Goal: Information Seeking & Learning: Learn about a topic

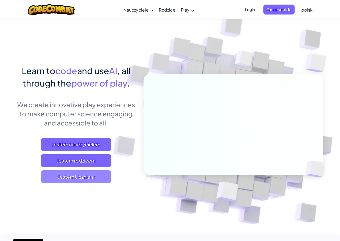
click at [81, 176] on span "Jestem Uczniem" at bounding box center [76, 177] width 70 height 13
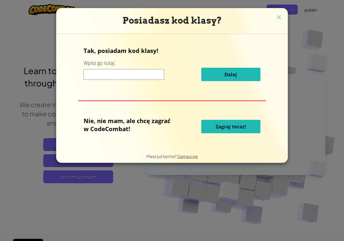
click at [247, 131] on button "Zagraj teraz!" at bounding box center [231, 126] width 59 height 13
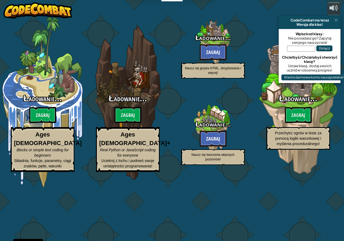
select select "pl"
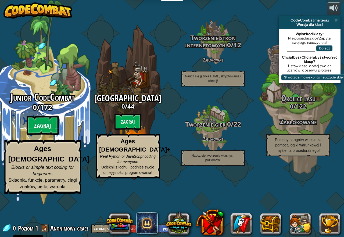
click at [42, 135] on btn "Zagraj" at bounding box center [43, 125] width 32 height 19
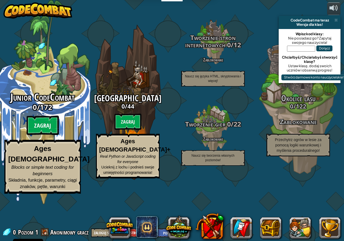
select select "pl"
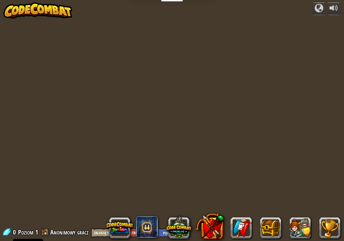
select select "pl"
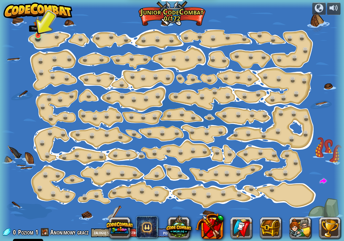
click at [40, 33] on img at bounding box center [38, 25] width 9 height 20
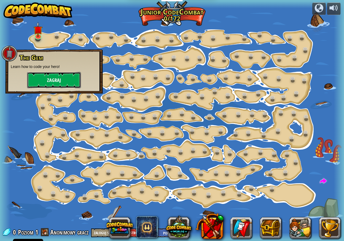
click at [47, 84] on button "Zagraj" at bounding box center [54, 80] width 54 height 16
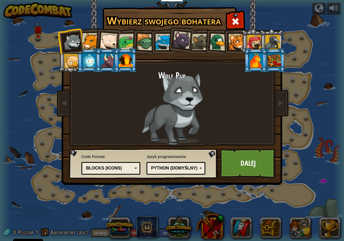
click at [83, 43] on div at bounding box center [90, 41] width 16 height 16
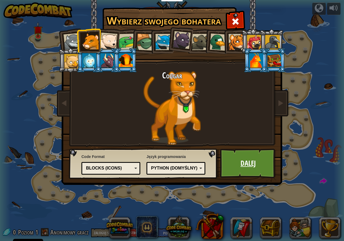
click at [258, 156] on link "Dalej" at bounding box center [248, 164] width 56 height 30
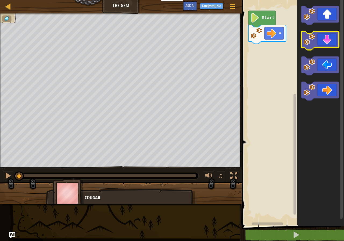
click at [326, 48] on g "Obszar roboczy Blockly" at bounding box center [321, 53] width 38 height 95
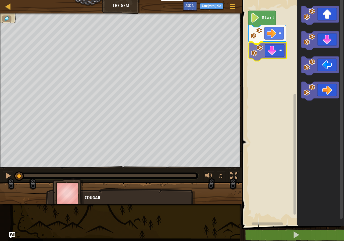
click at [253, 52] on div "Start" at bounding box center [293, 111] width 104 height 229
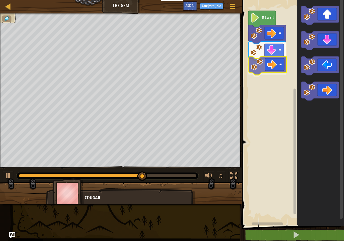
click at [257, 67] on div "Start" at bounding box center [293, 111] width 104 height 229
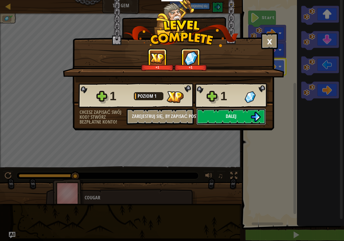
click at [227, 114] on span "Dalej" at bounding box center [231, 116] width 11 height 7
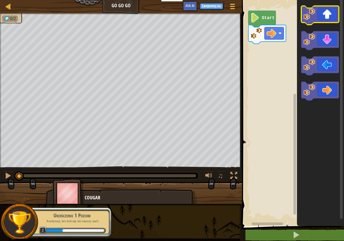
click at [309, 17] on image "Obszar roboczy Blockly" at bounding box center [310, 14] width 12 height 12
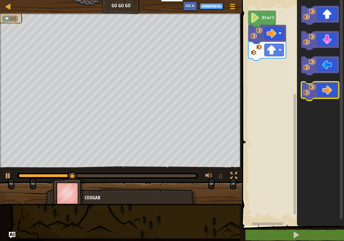
click at [330, 88] on icon "Obszar roboczy Blockly" at bounding box center [321, 91] width 38 height 19
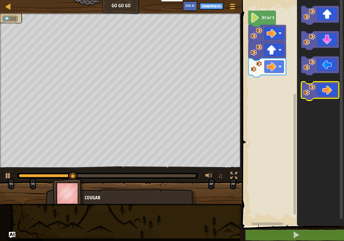
click at [321, 90] on icon "Obszar roboczy Blockly" at bounding box center [321, 91] width 38 height 19
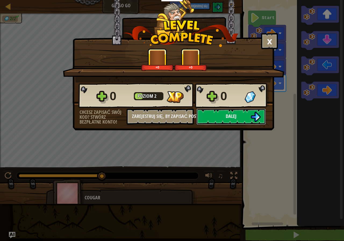
click at [225, 111] on button "Dalej" at bounding box center [231, 117] width 69 height 16
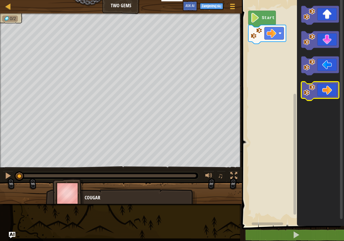
click at [330, 87] on icon "Obszar roboczy Blockly" at bounding box center [321, 91] width 38 height 19
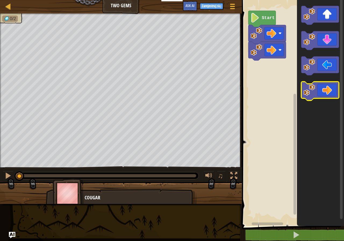
click at [330, 87] on icon "Obszar roboczy Blockly" at bounding box center [321, 91] width 38 height 19
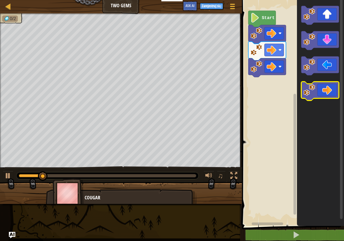
click at [320, 91] on icon "Obszar roboczy Blockly" at bounding box center [321, 91] width 38 height 19
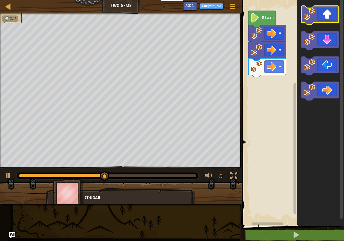
click at [323, 16] on icon "Obszar roboczy Blockly" at bounding box center [321, 15] width 38 height 19
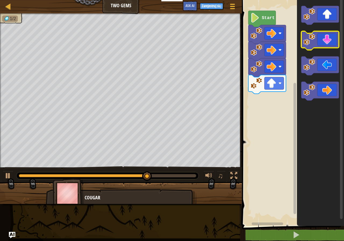
click at [328, 41] on icon "Obszar roboczy Blockly" at bounding box center [321, 40] width 38 height 19
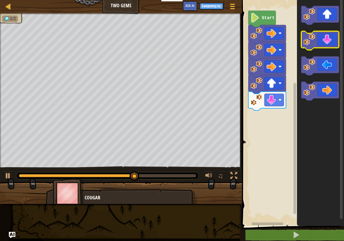
click at [328, 41] on icon "Obszar roboczy Blockly" at bounding box center [321, 40] width 38 height 19
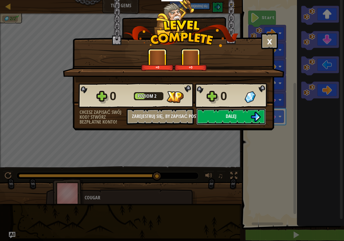
click at [231, 117] on span "Dalej" at bounding box center [231, 116] width 11 height 7
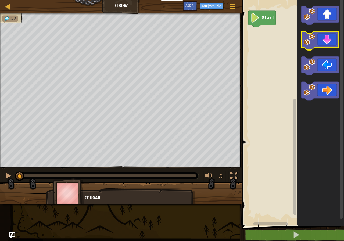
click at [329, 44] on icon "Obszar roboczy Blockly" at bounding box center [321, 40] width 38 height 19
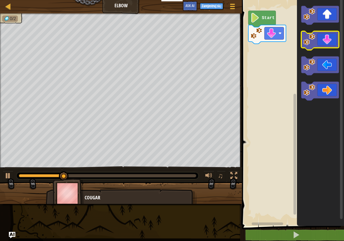
click at [326, 45] on icon "Obszar roboczy Blockly" at bounding box center [321, 40] width 38 height 19
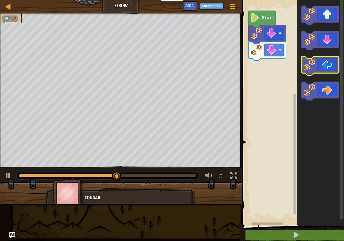
click at [331, 65] on icon "Obszar roboczy Blockly" at bounding box center [321, 66] width 38 height 19
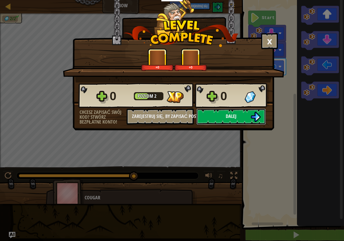
click at [240, 114] on button "Dalej" at bounding box center [231, 117] width 69 height 16
